Goal: Navigation & Orientation: Find specific page/section

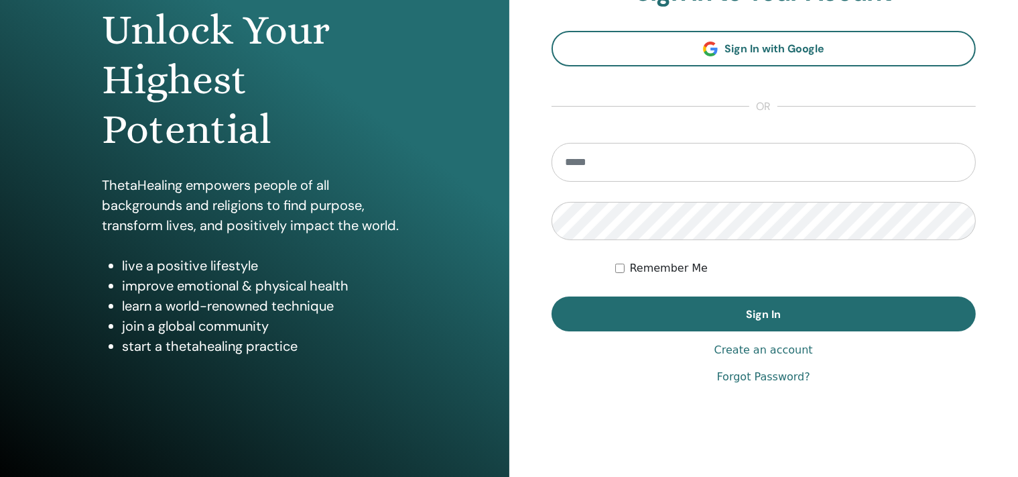
scroll to position [141, 0]
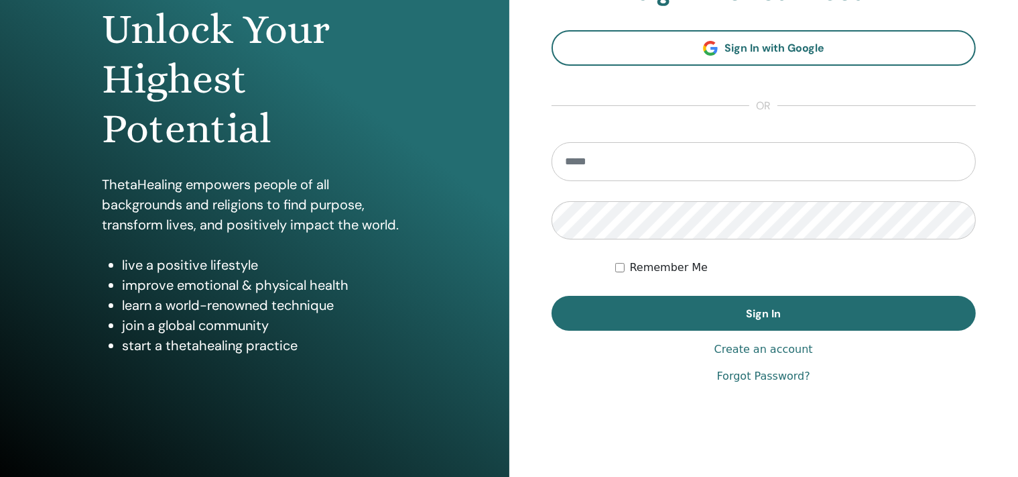
click at [634, 157] on input "email" at bounding box center [764, 161] width 425 height 39
type input "**********"
click at [552, 296] on button "Sign In" at bounding box center [764, 313] width 425 height 35
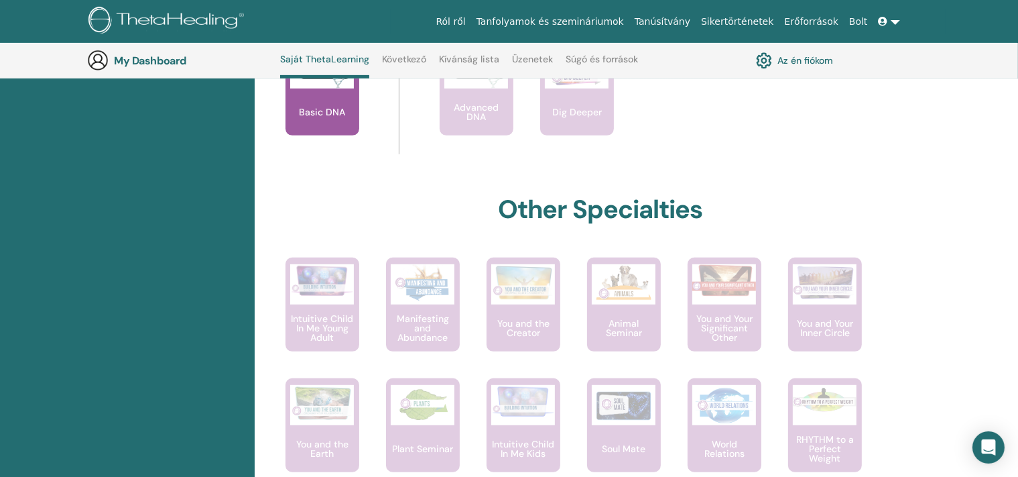
scroll to position [389, 0]
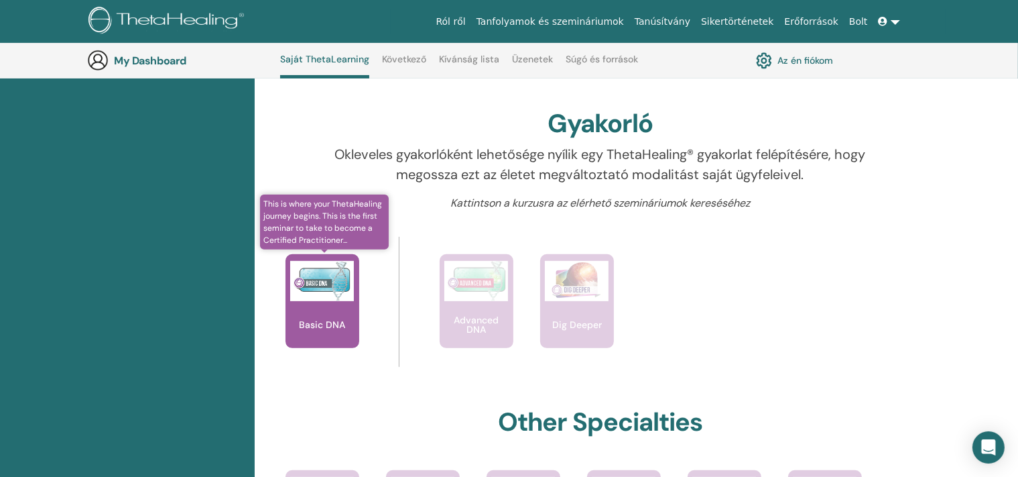
click at [345, 282] on img at bounding box center [322, 281] width 64 height 40
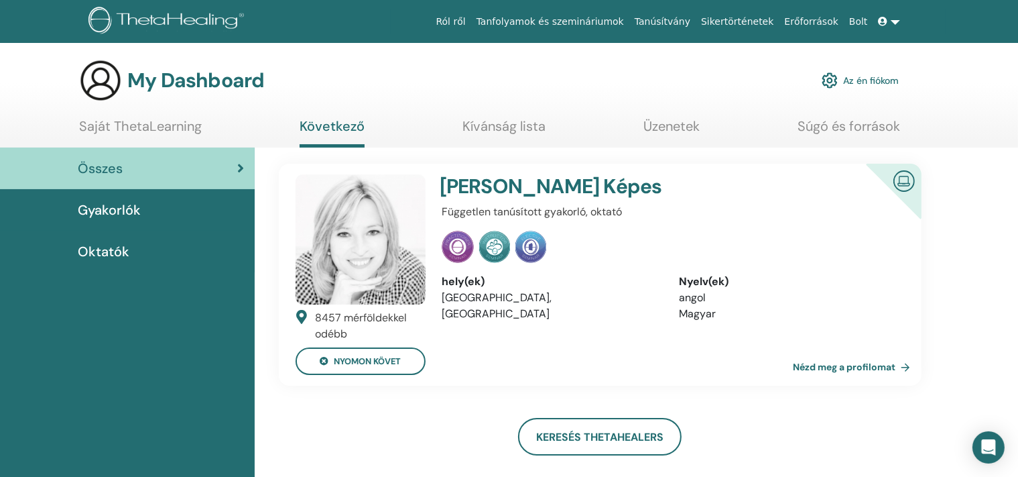
click at [896, 20] on link at bounding box center [890, 21] width 32 height 25
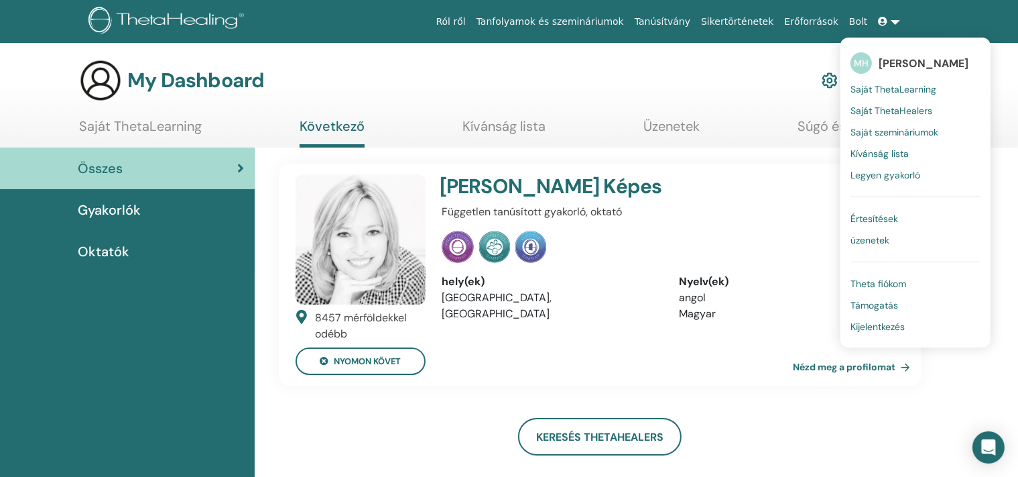
click at [908, 134] on span "Saját szemináriumok" at bounding box center [895, 132] width 88 height 12
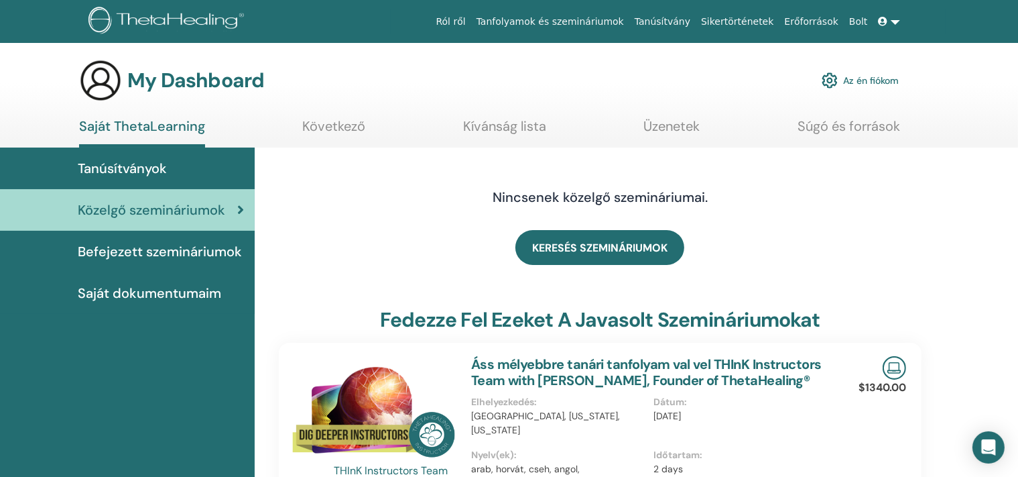
click at [187, 247] on span "Befejezett szemináriumok" at bounding box center [160, 251] width 164 height 20
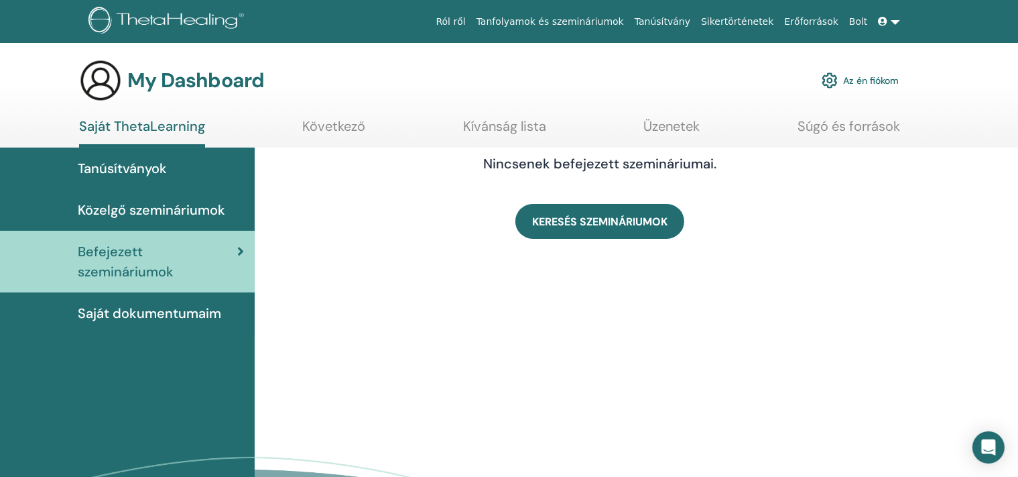
click at [176, 171] on div "Tanúsítványok" at bounding box center [127, 168] width 233 height 20
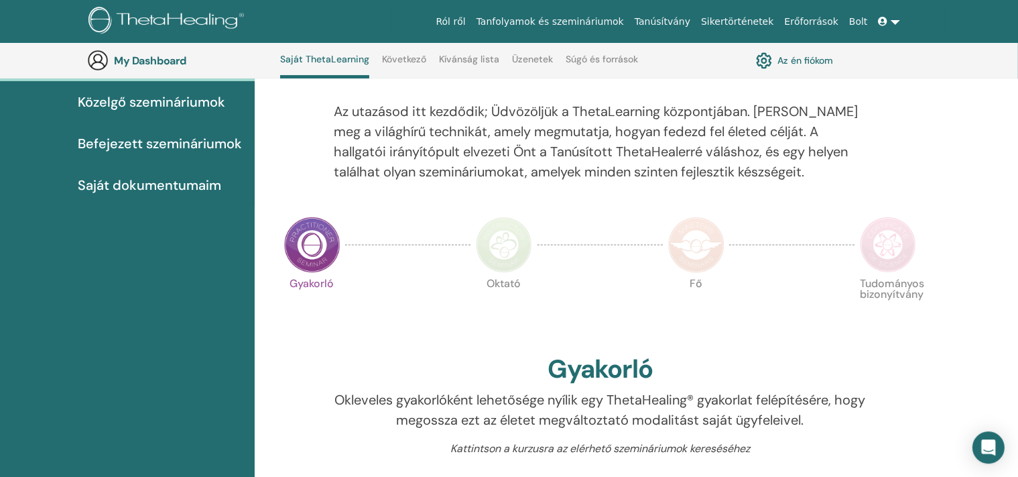
scroll to position [106, 0]
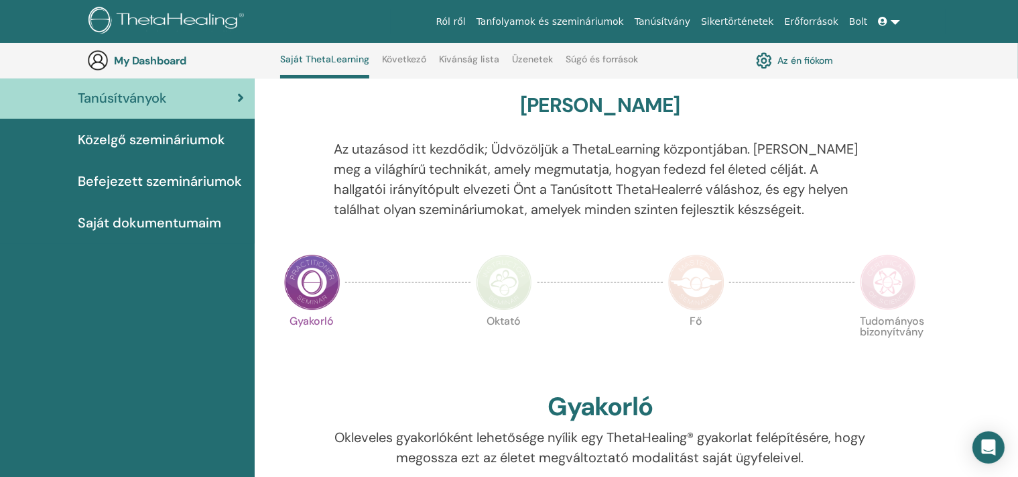
click at [179, 221] on span "Saját dokumentumaim" at bounding box center [149, 223] width 143 height 20
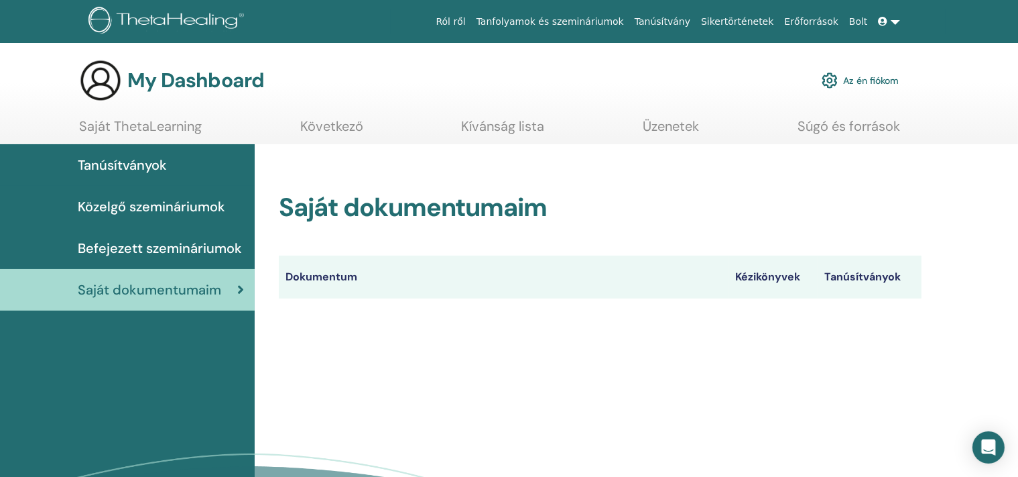
click at [894, 20] on link at bounding box center [890, 21] width 32 height 25
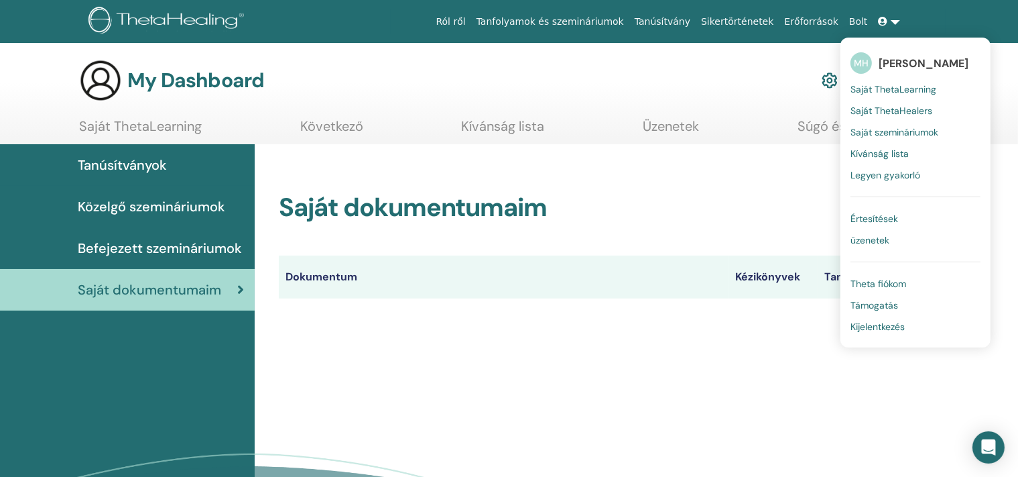
click at [920, 174] on span "Legyen gyakorló" at bounding box center [886, 175] width 70 height 12
